Goal: Transaction & Acquisition: Purchase product/service

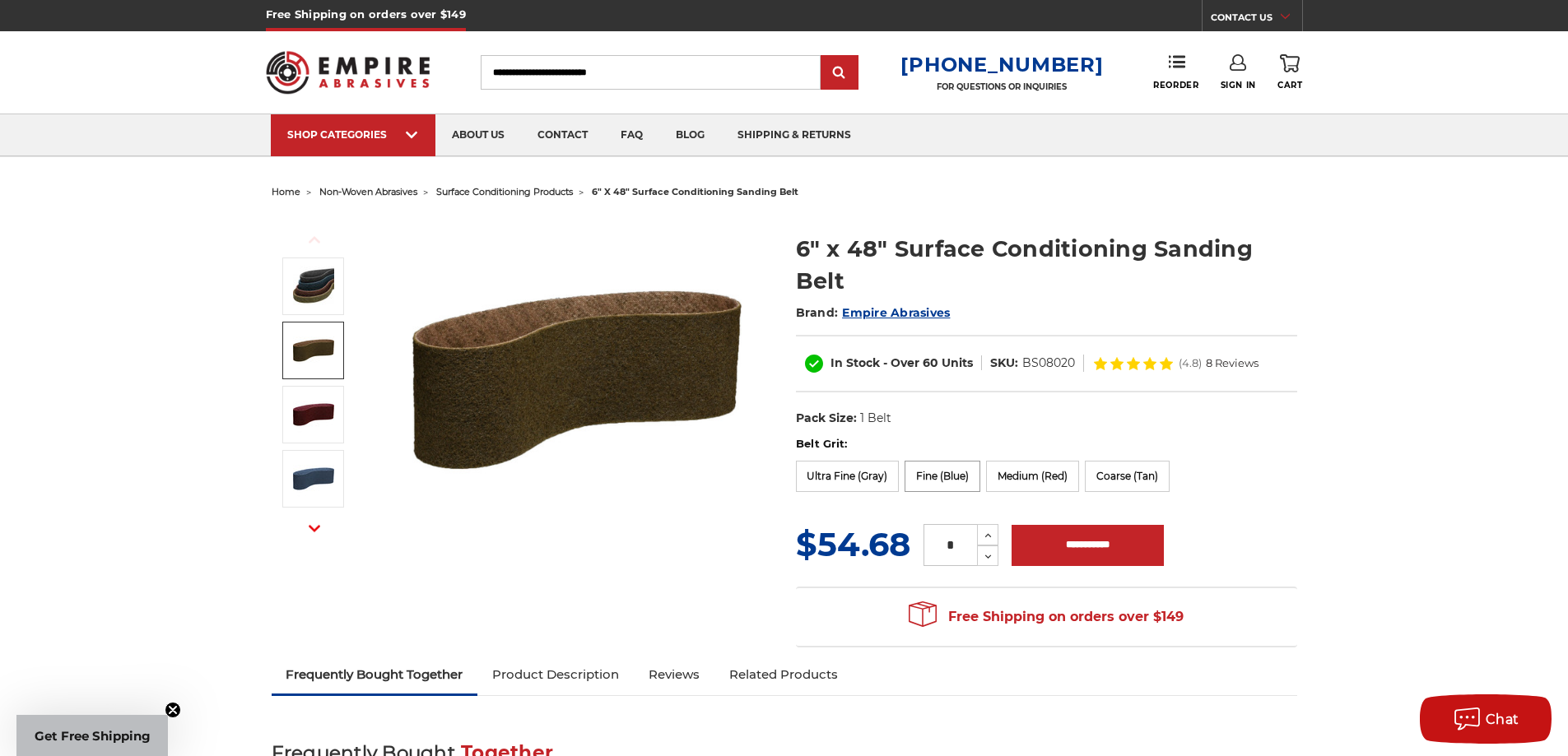
click at [945, 476] on label "Fine (Blue)" at bounding box center [942, 476] width 76 height 31
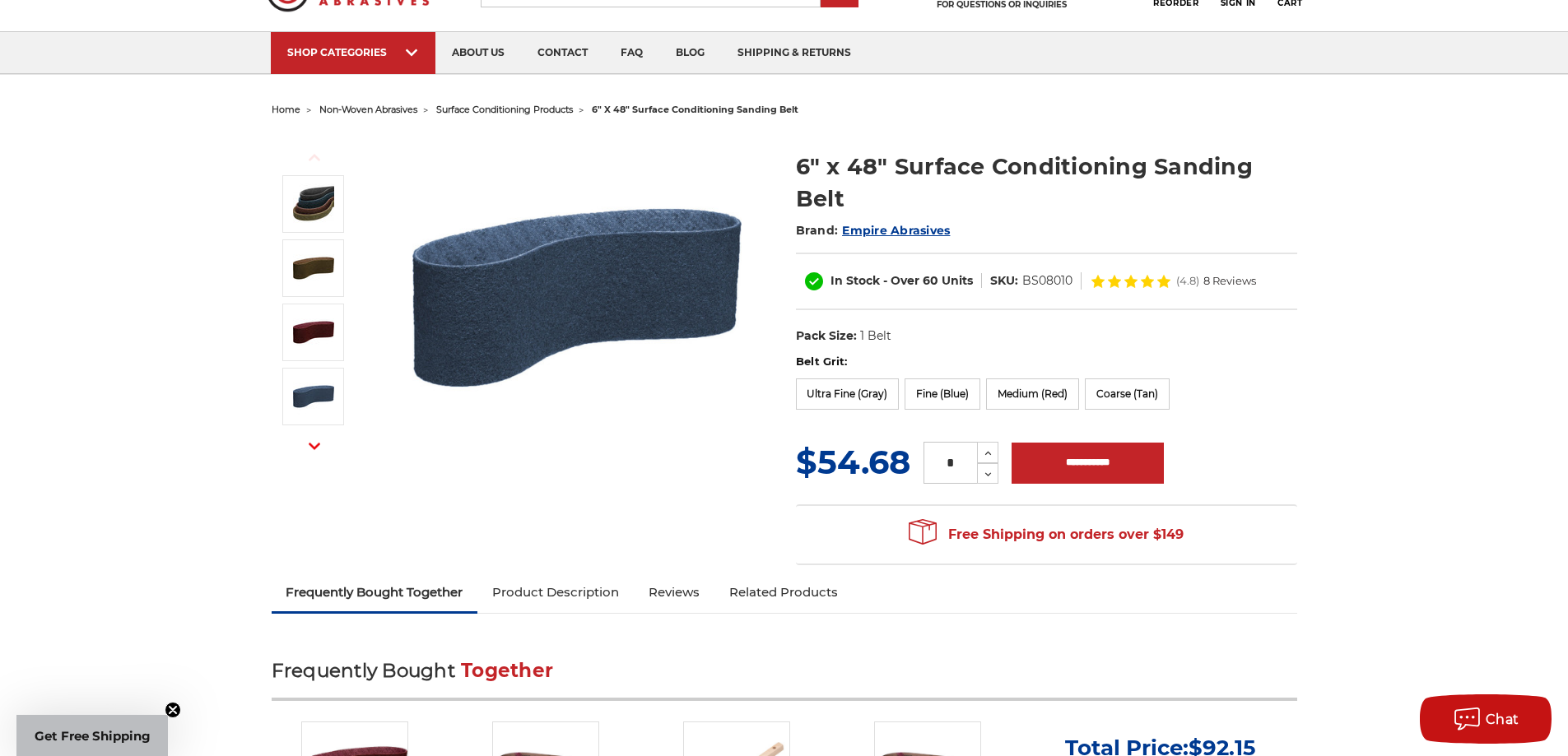
scroll to position [165, 0]
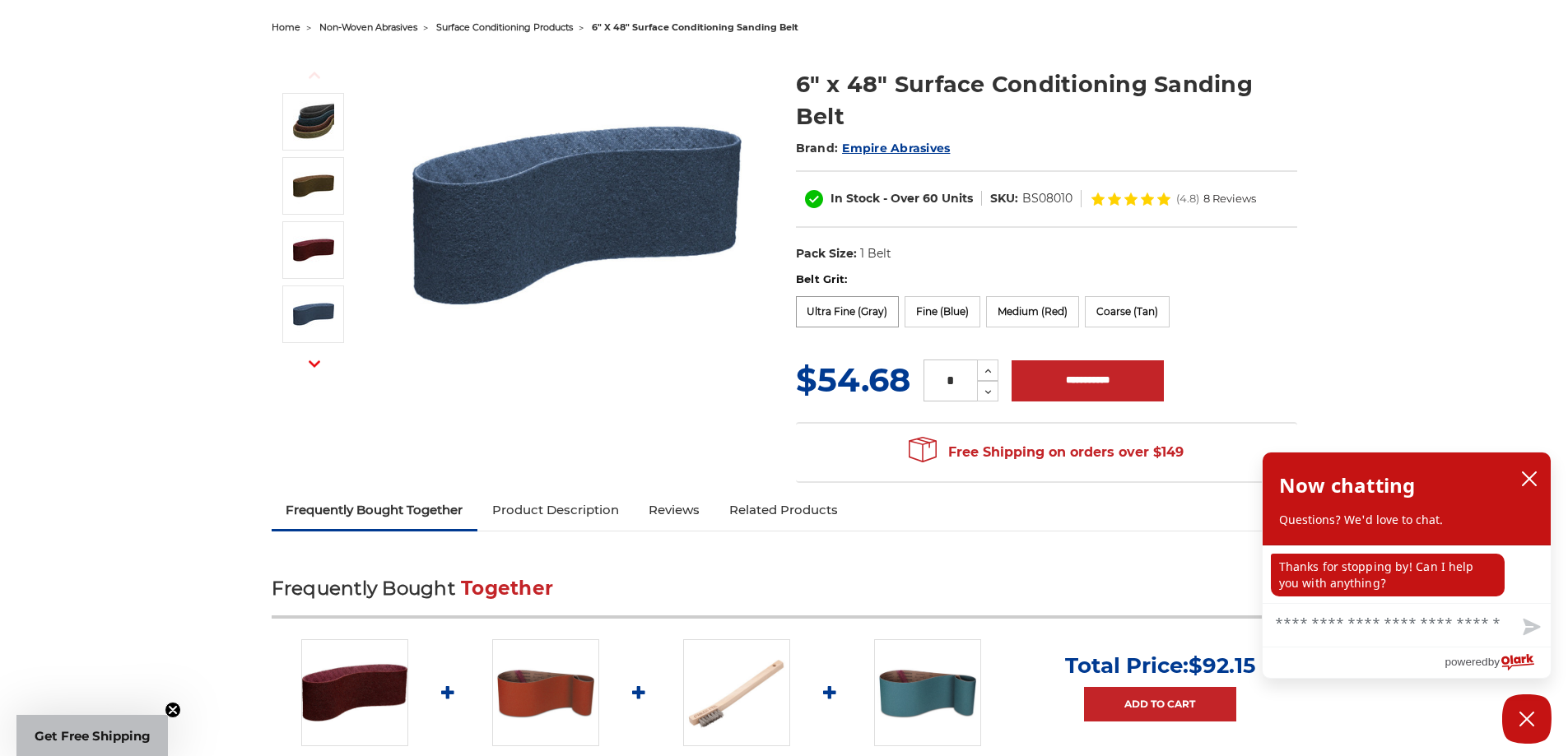
click at [869, 310] on label "Ultra Fine (Gray)" at bounding box center [848, 311] width 104 height 31
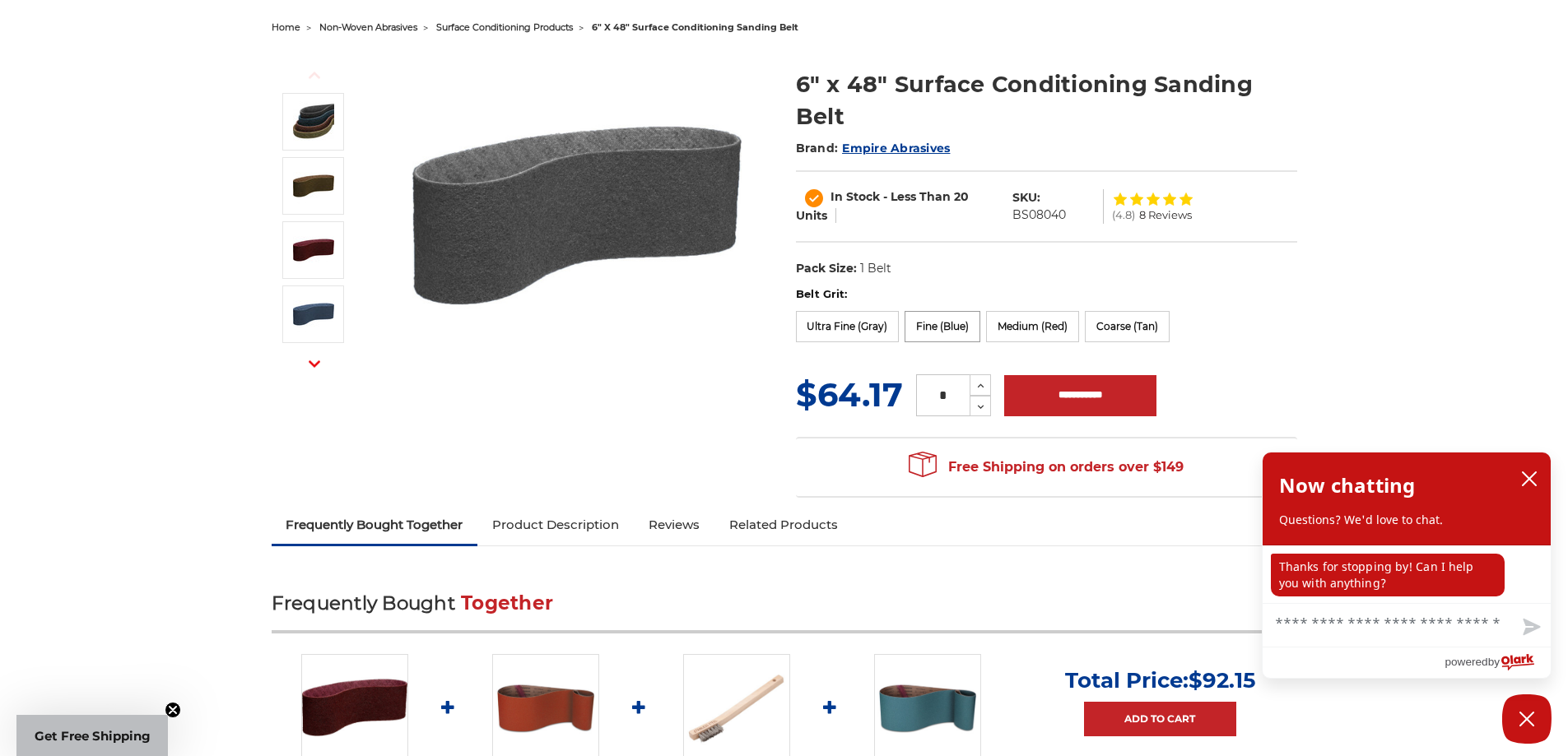
click at [932, 327] on label "Fine (Blue)" at bounding box center [942, 327] width 76 height 31
click at [1022, 328] on label "Medium (Red)" at bounding box center [1032, 327] width 93 height 31
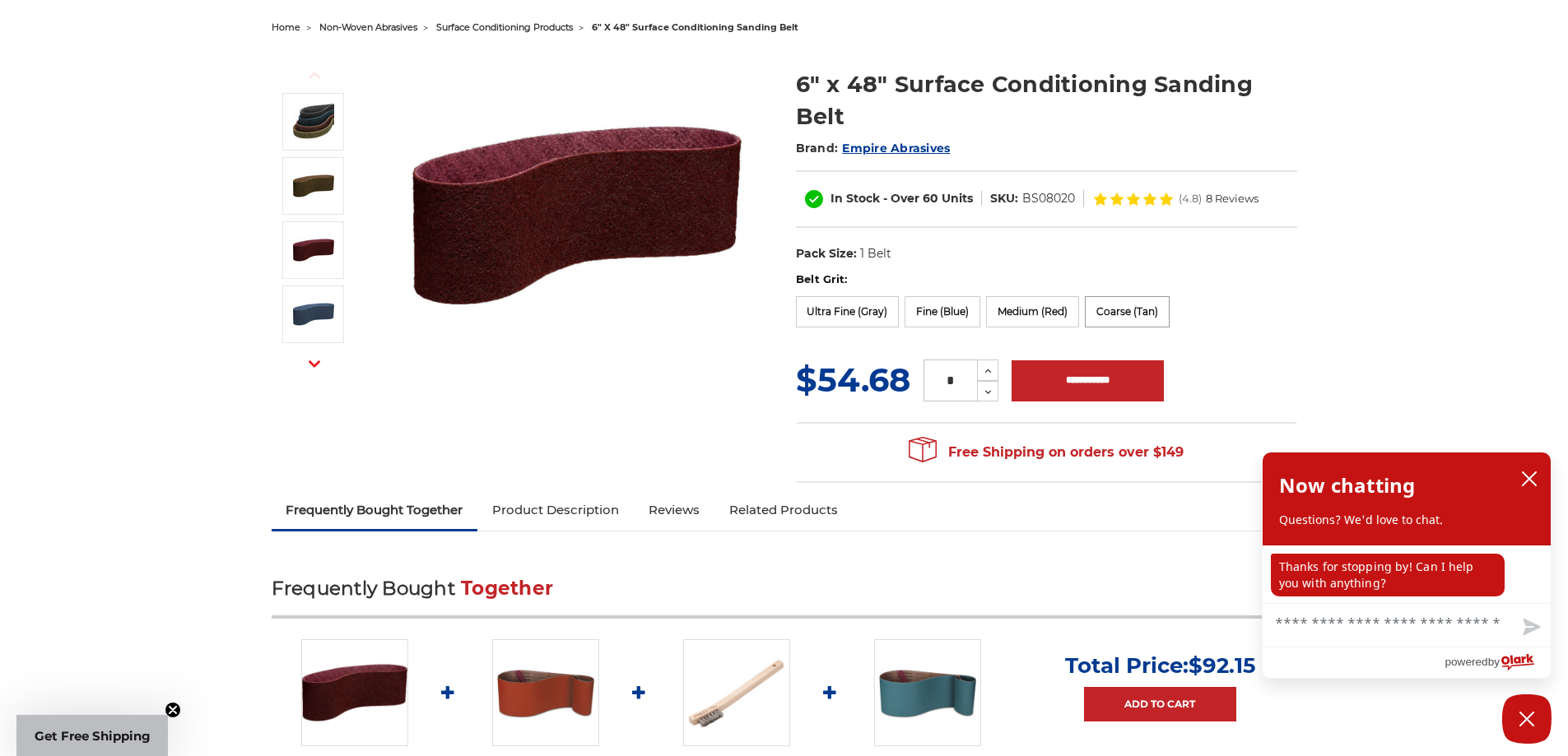
click at [1132, 315] on label "Coarse (Tan)" at bounding box center [1127, 311] width 85 height 31
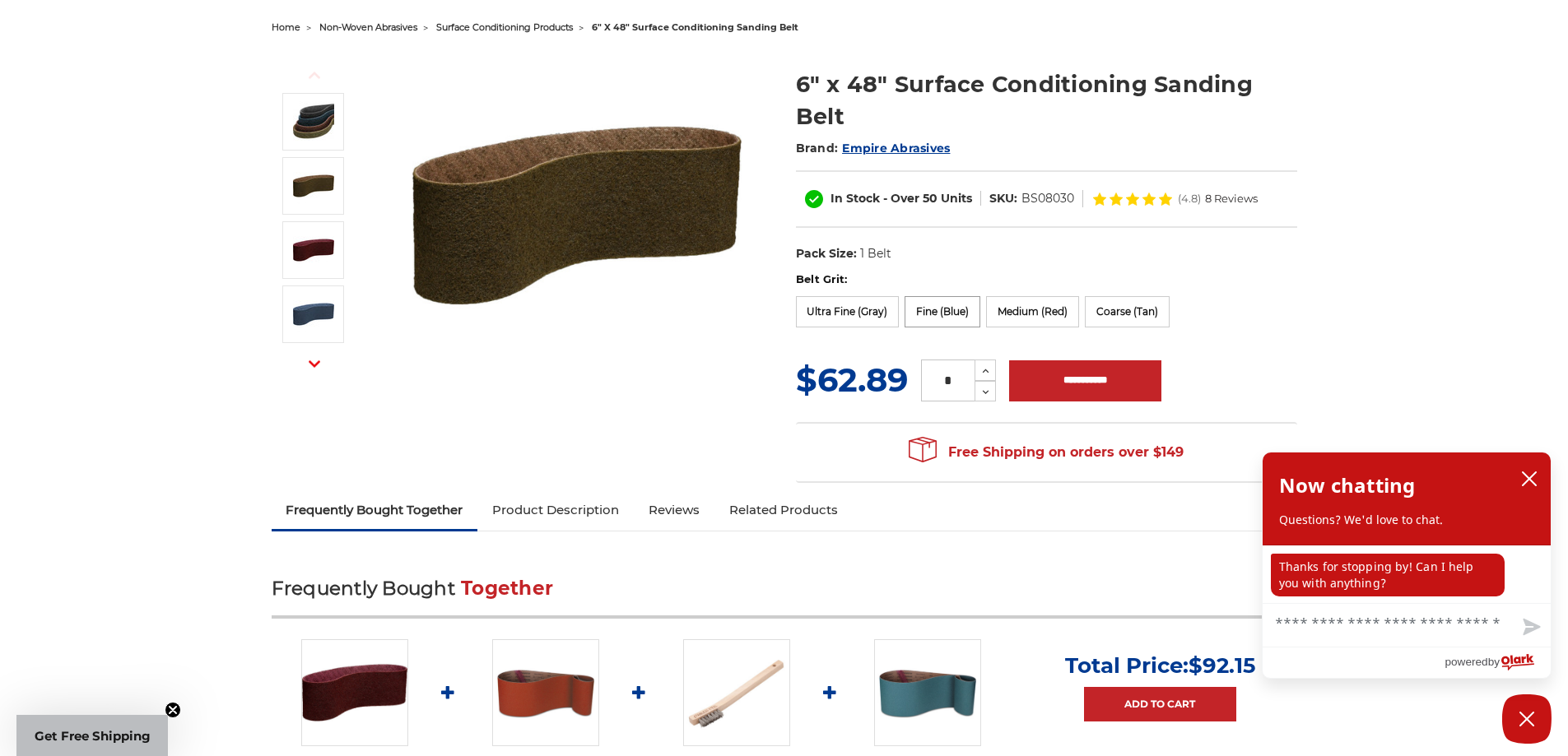
click at [940, 316] on label "Fine (Blue)" at bounding box center [942, 311] width 76 height 31
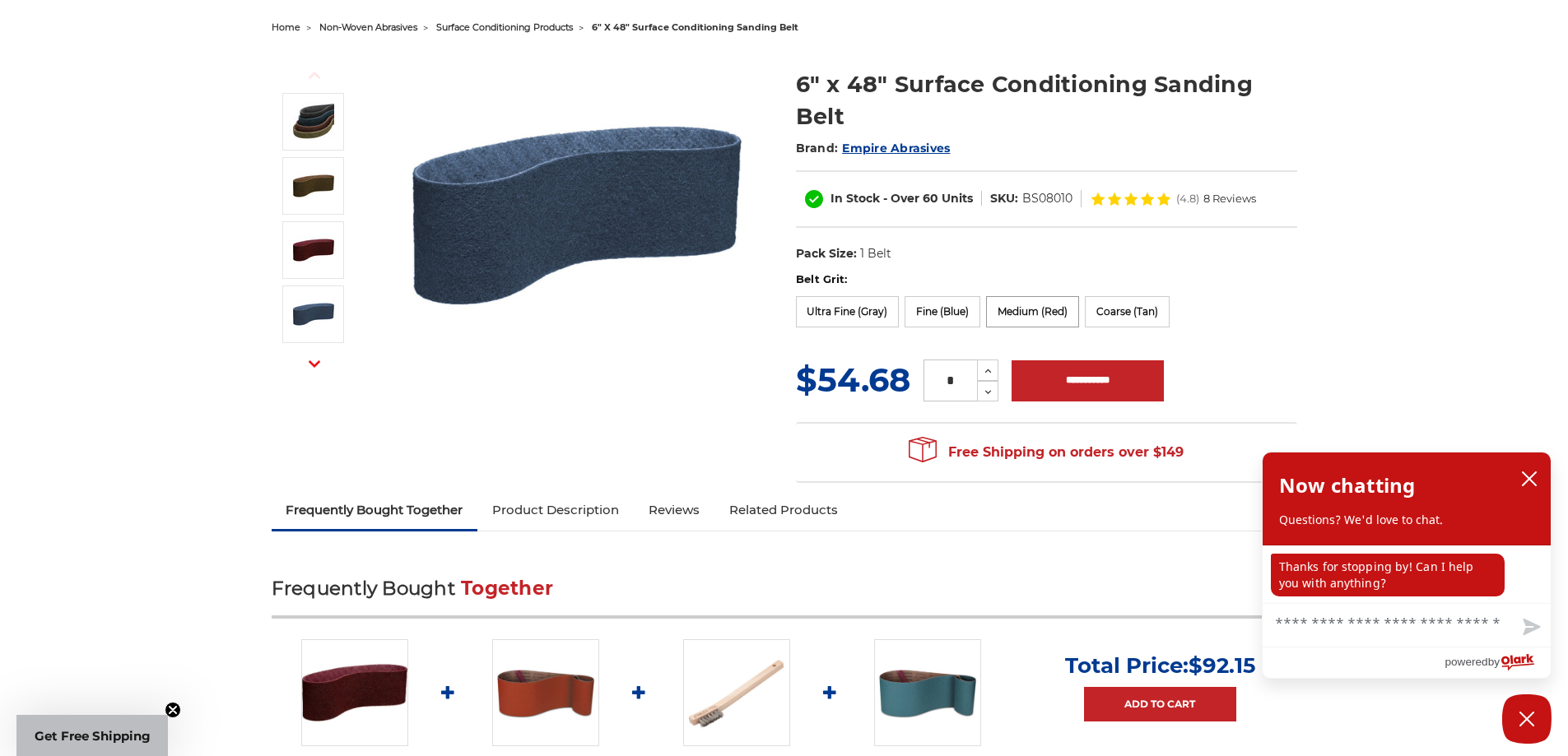
click at [1030, 315] on label "Medium (Red)" at bounding box center [1032, 311] width 93 height 31
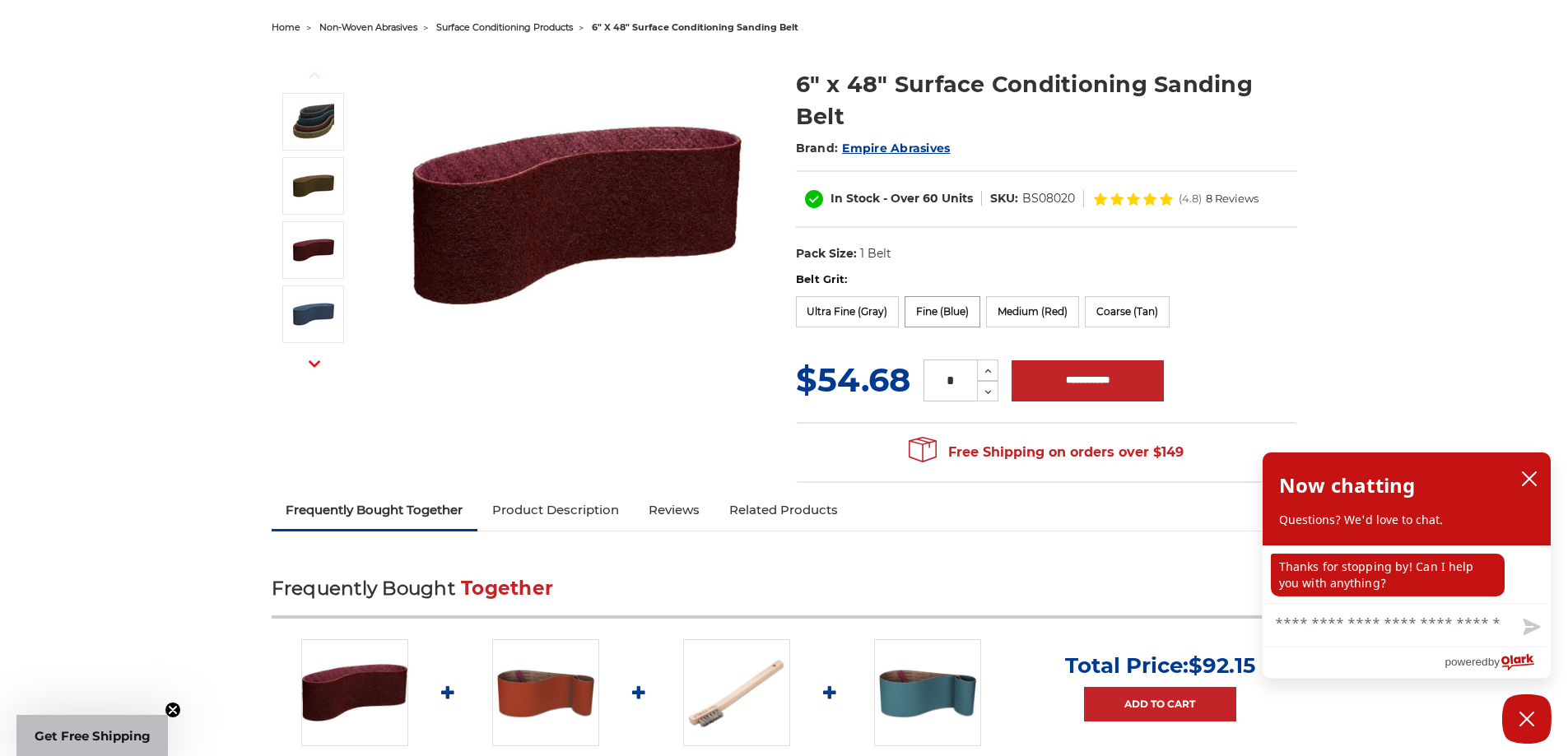
click at [940, 316] on label "Fine (Blue)" at bounding box center [942, 311] width 76 height 31
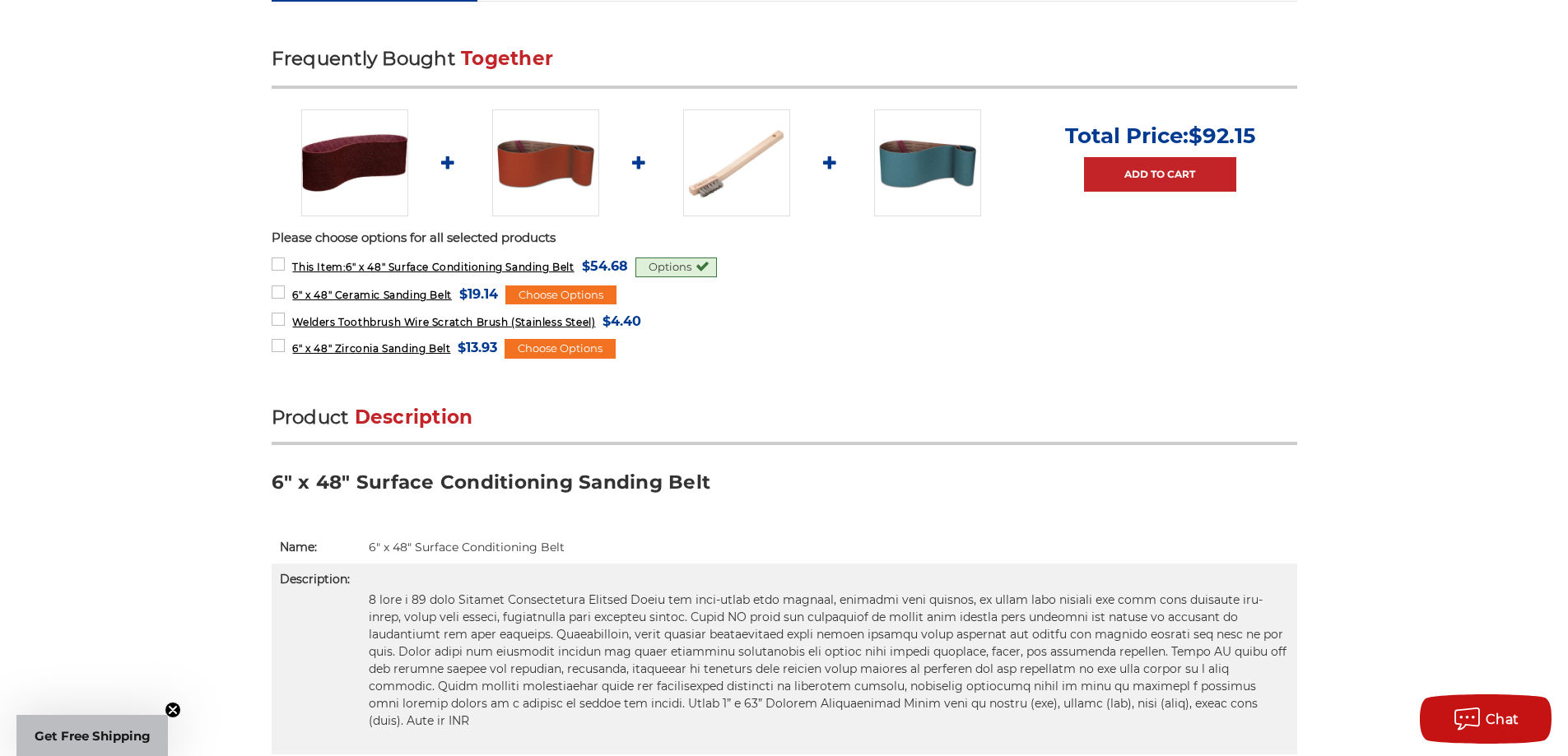
scroll to position [741, 0]
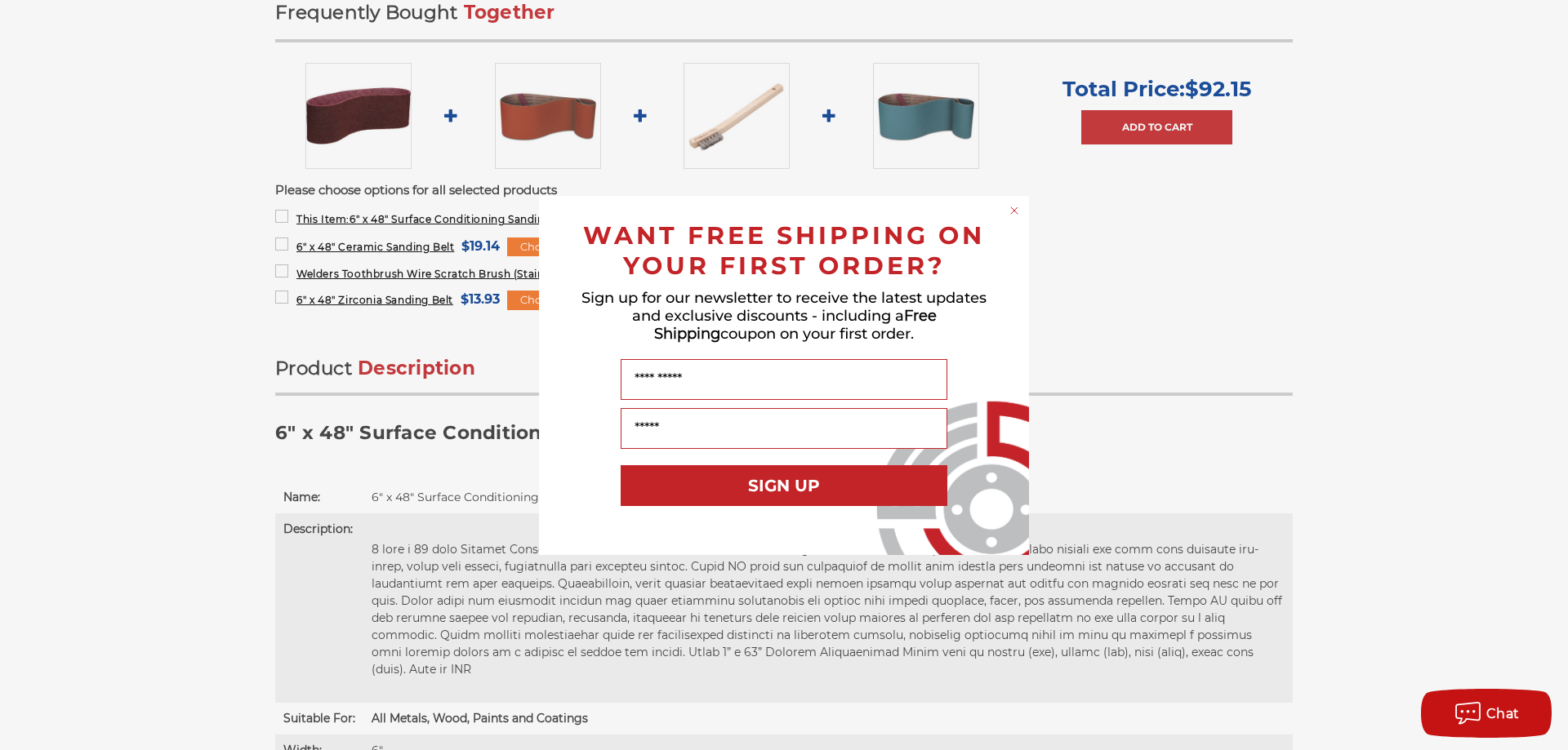
click at [1013, 209] on circle "Close dialog" at bounding box center [1014, 210] width 15 height 15
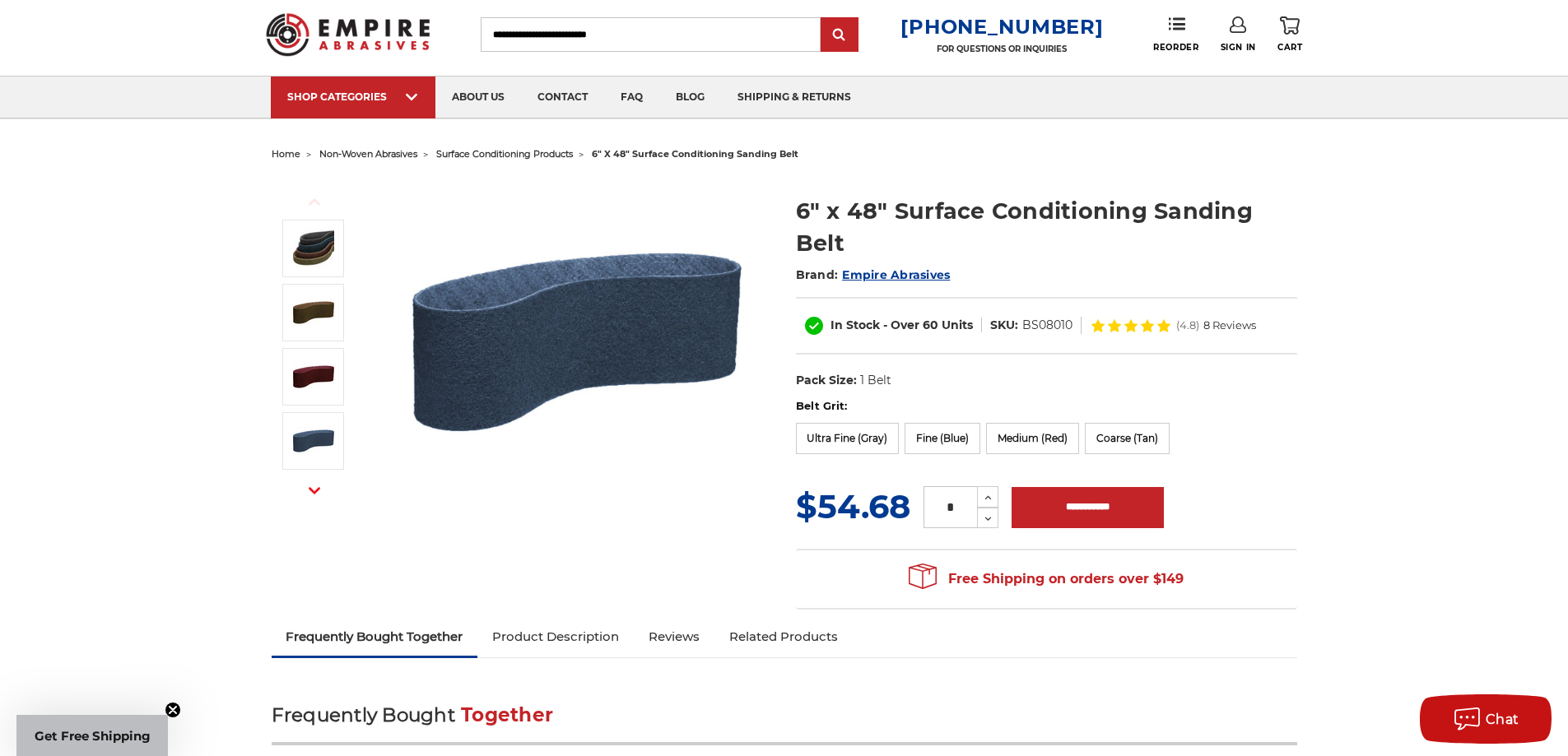
scroll to position [0, 0]
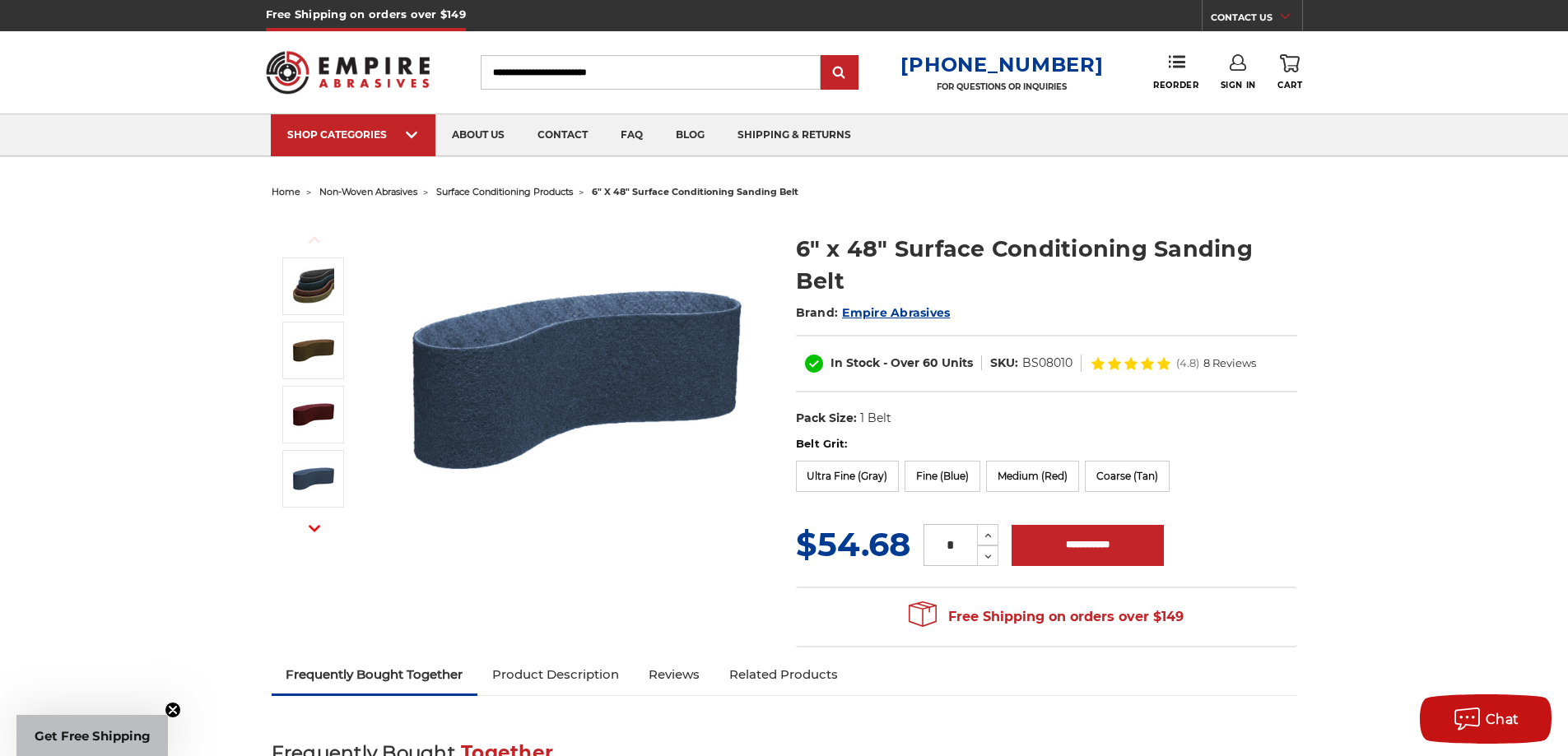
click at [563, 677] on link "Product Description" at bounding box center [555, 675] width 156 height 37
